Goal: Register for event/course

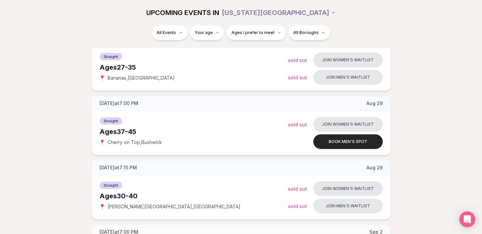
scroll to position [1009, 0]
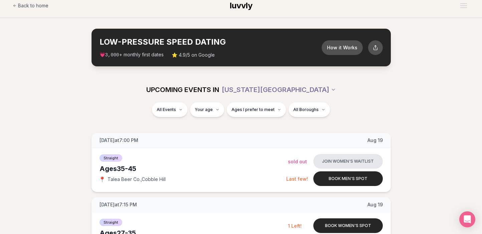
scroll to position [7, 0]
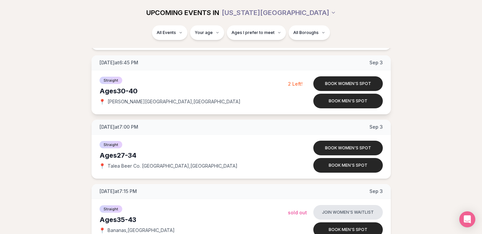
scroll to position [1327, 0]
